Goal: Information Seeking & Learning: Learn about a topic

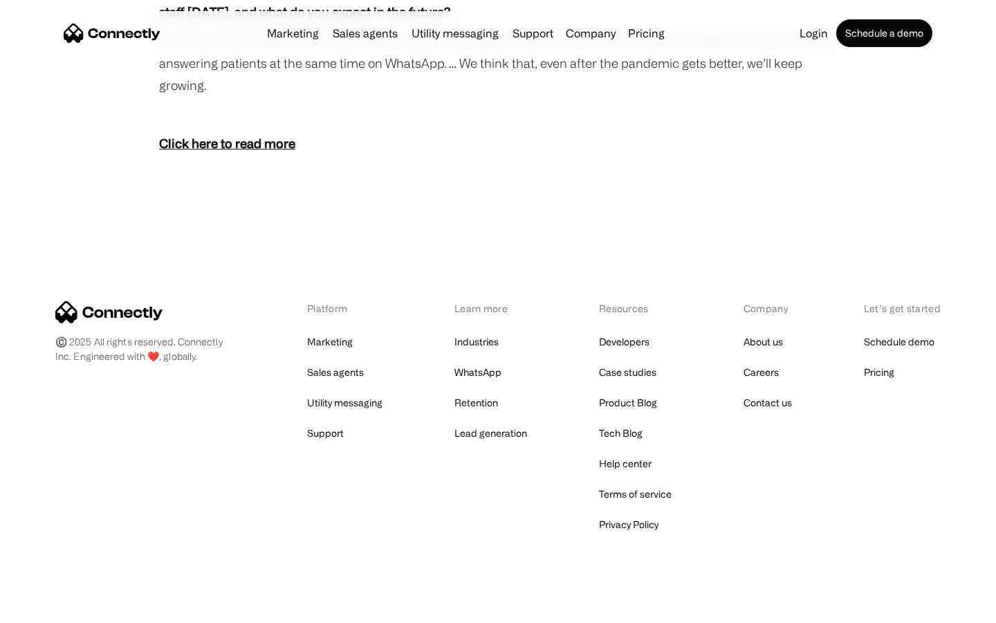
scroll to position [2503, 0]
